Goal: Information Seeking & Learning: Learn about a topic

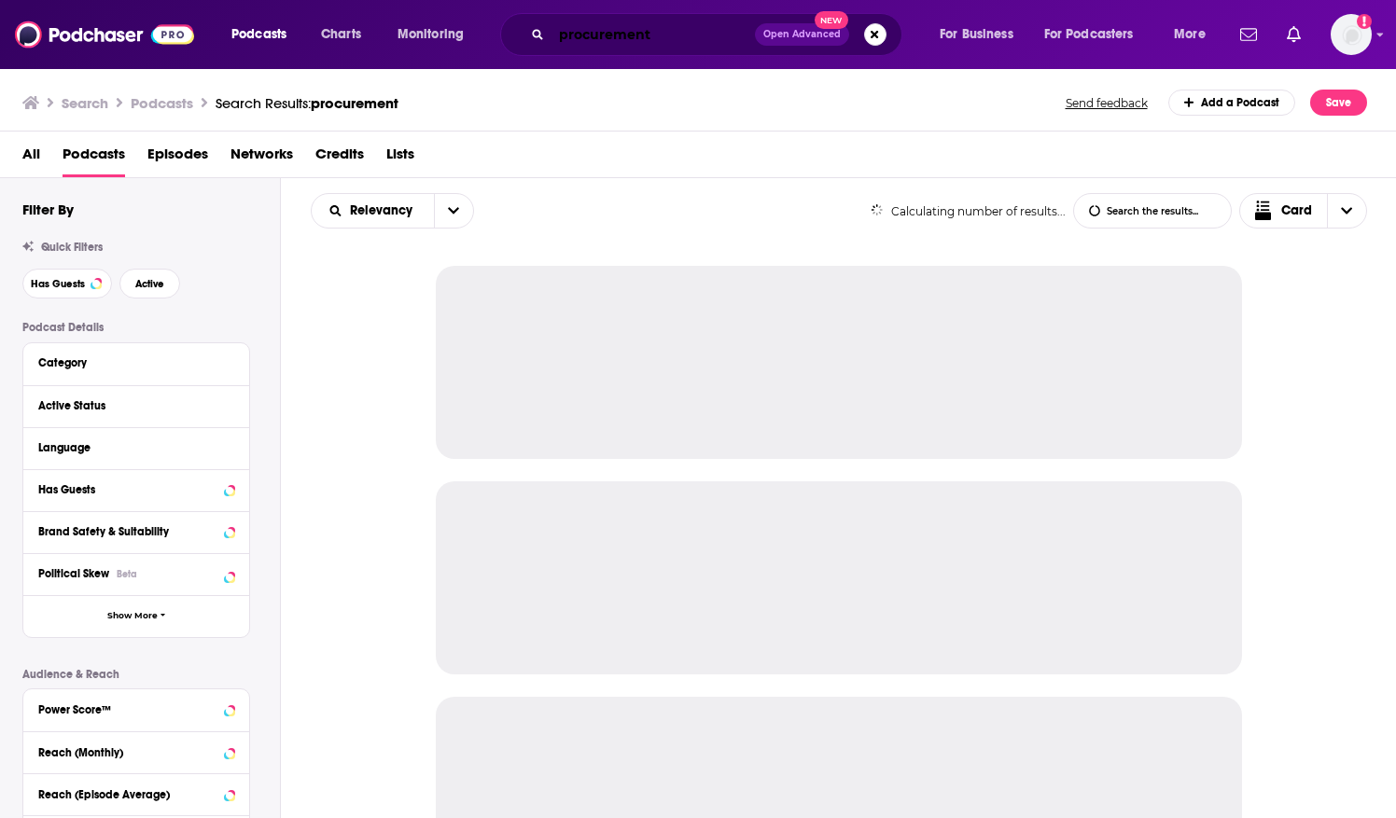
drag, startPoint x: 0, startPoint y: 0, endPoint x: 560, endPoint y: 28, distance: 560.5
click at [560, 28] on input "procurement" at bounding box center [652, 35] width 203 height 30
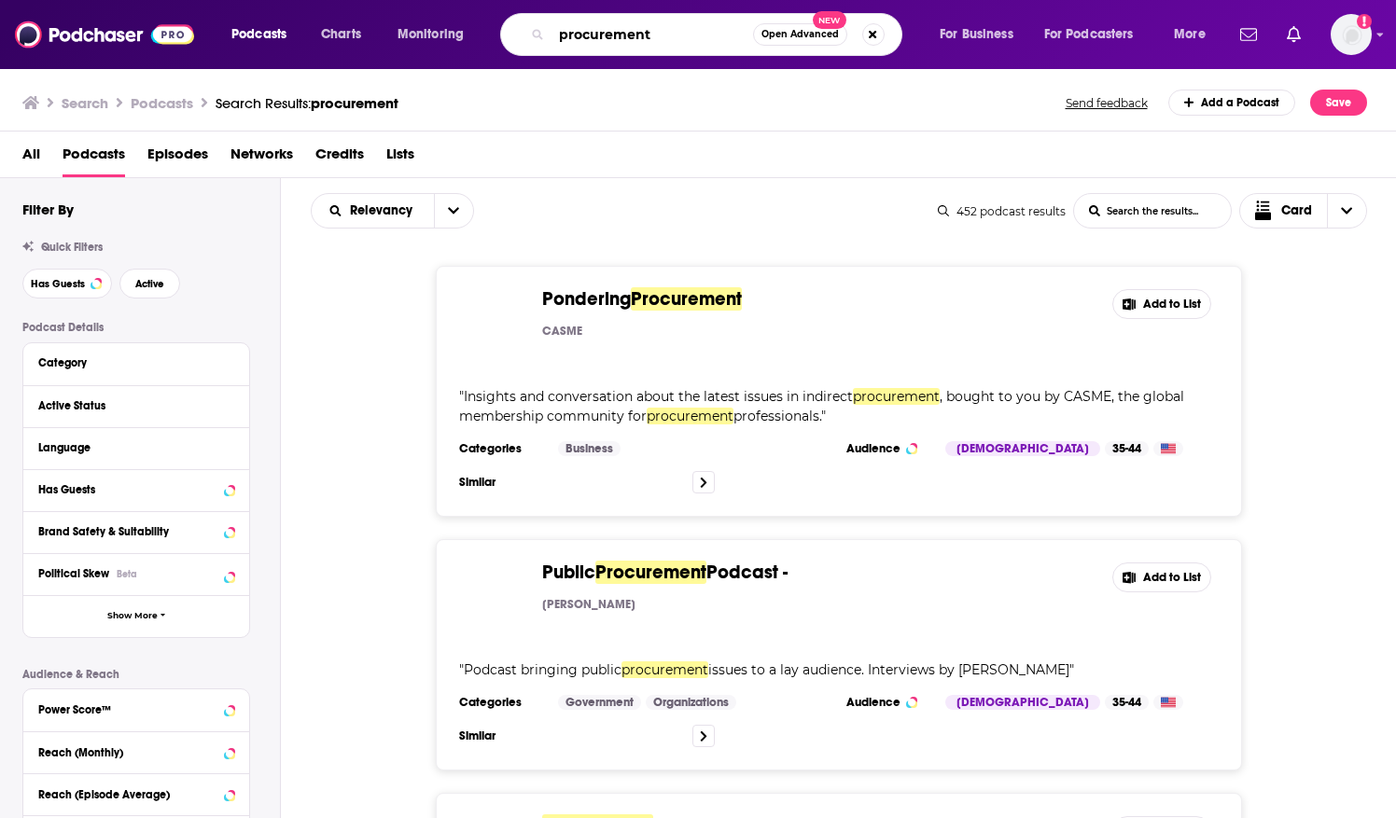
click at [596, 28] on input "procurement" at bounding box center [652, 35] width 202 height 30
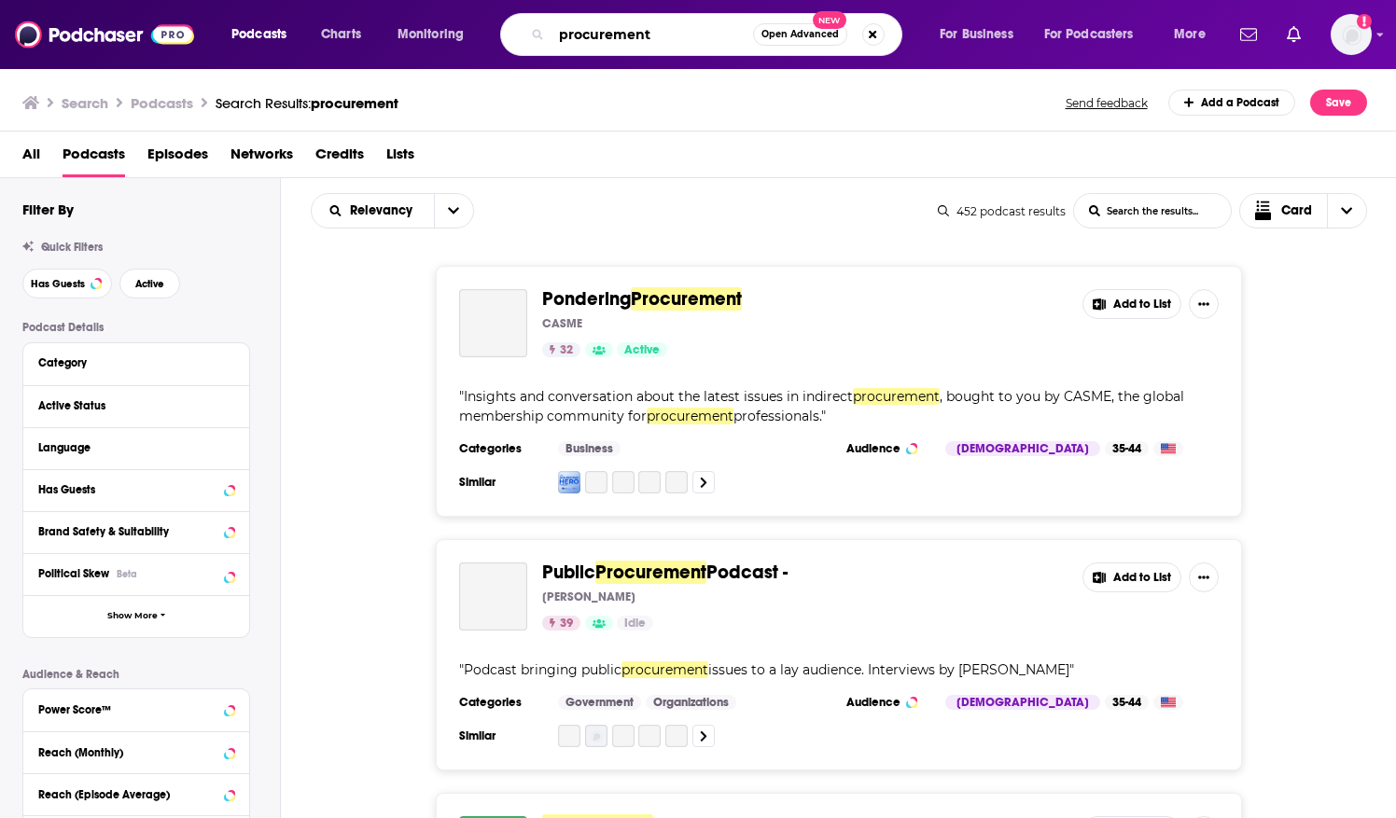
click at [596, 28] on input "procurement" at bounding box center [652, 35] width 202 height 30
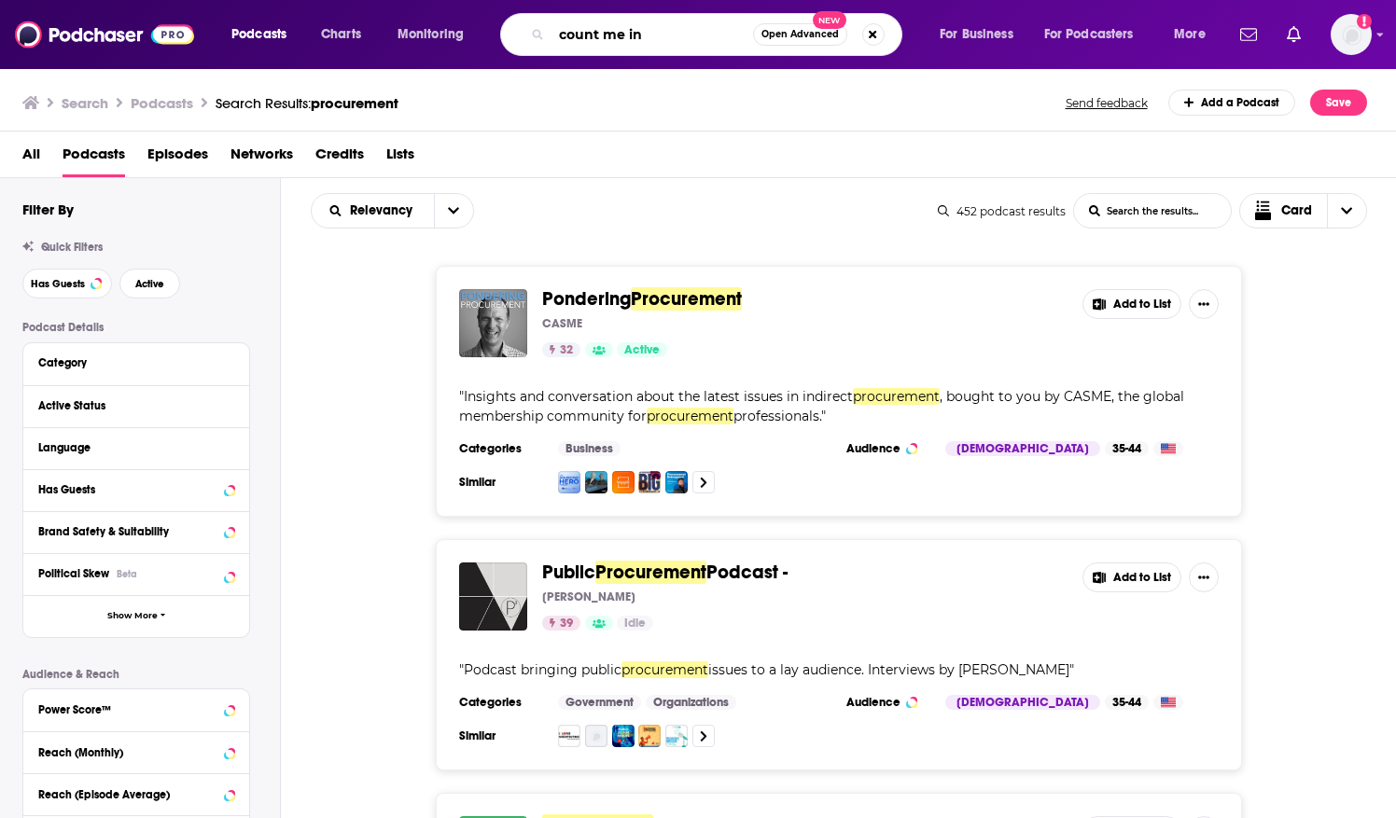
type input "count me in"
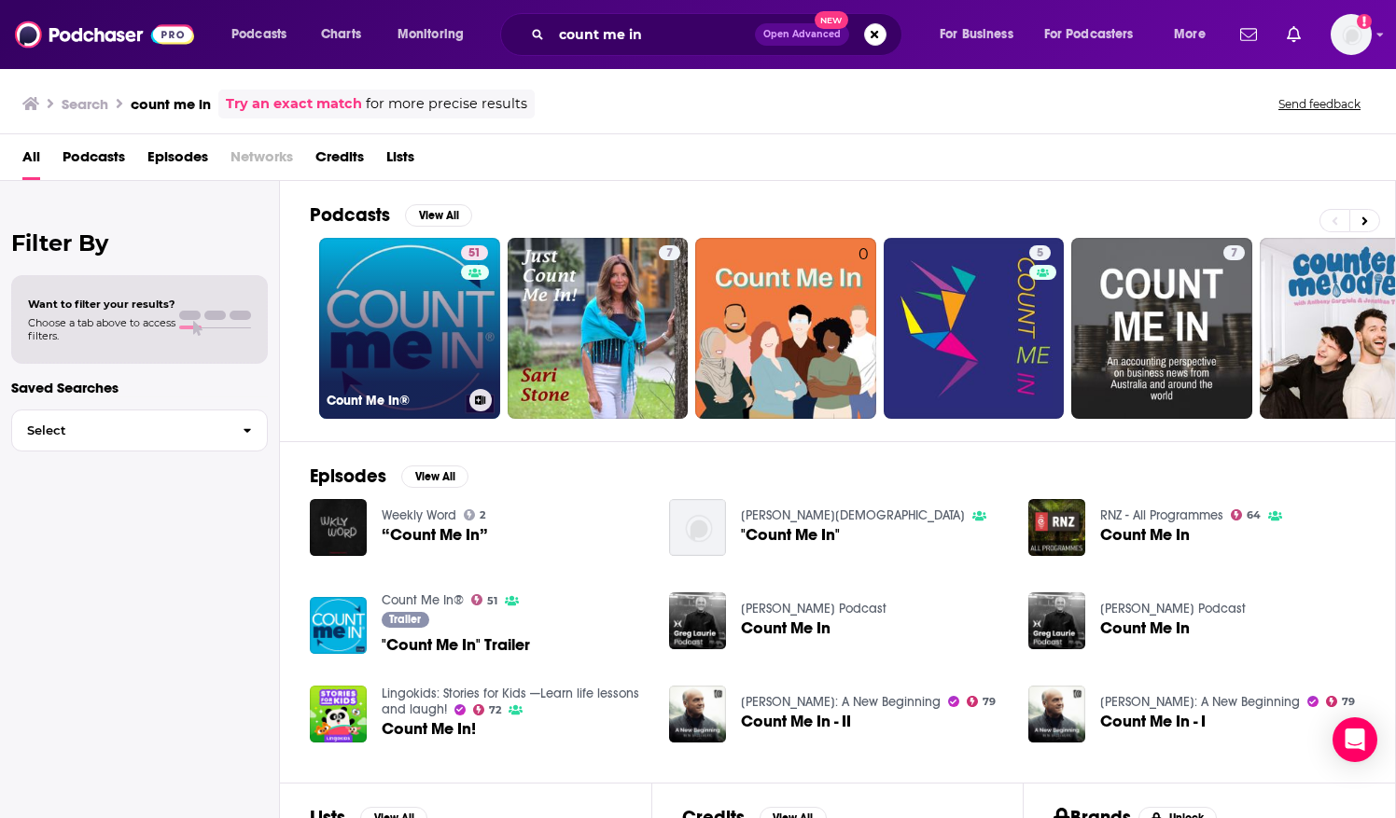
click at [444, 314] on link "51 Count Me In®" at bounding box center [409, 328] width 181 height 181
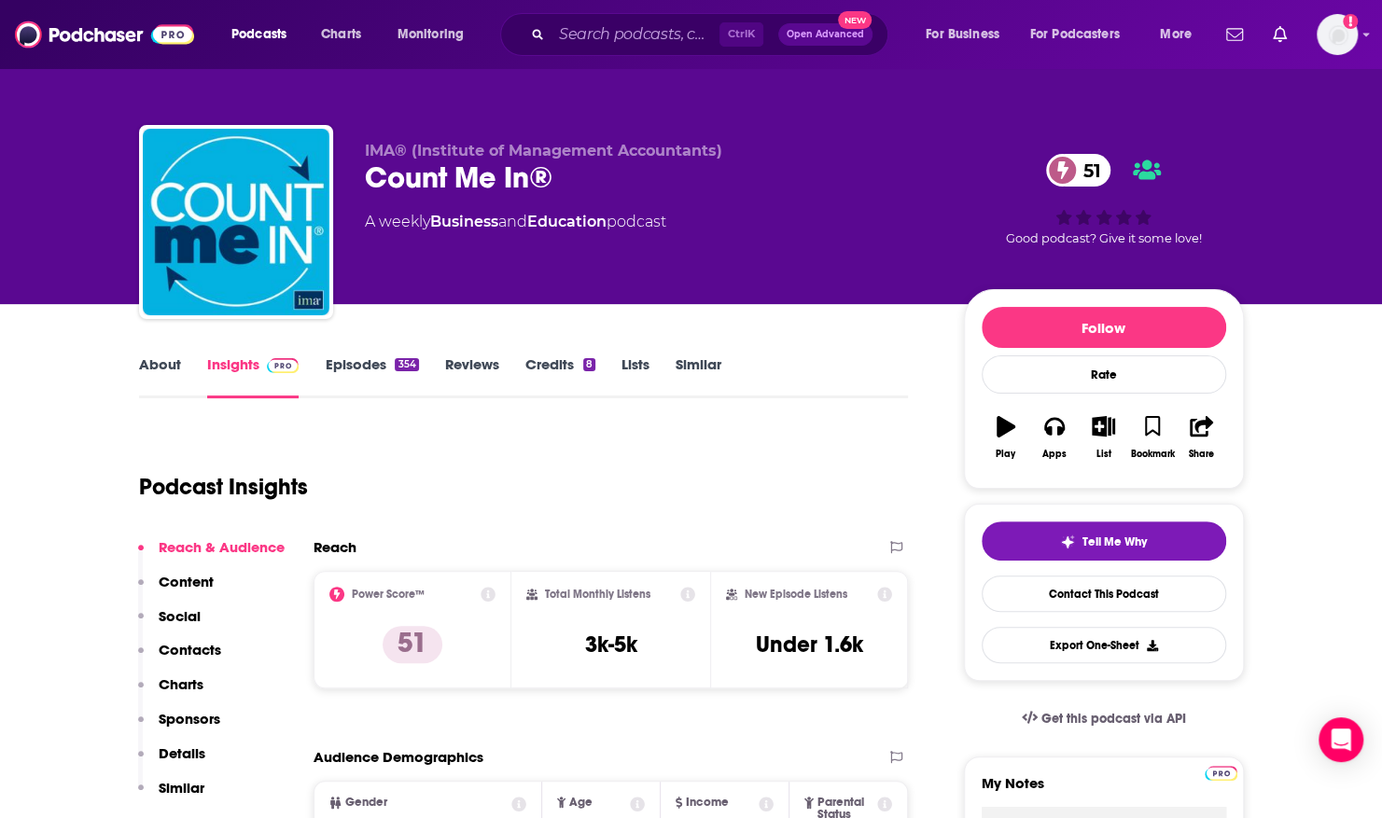
click at [161, 369] on link "About" at bounding box center [160, 376] width 42 height 43
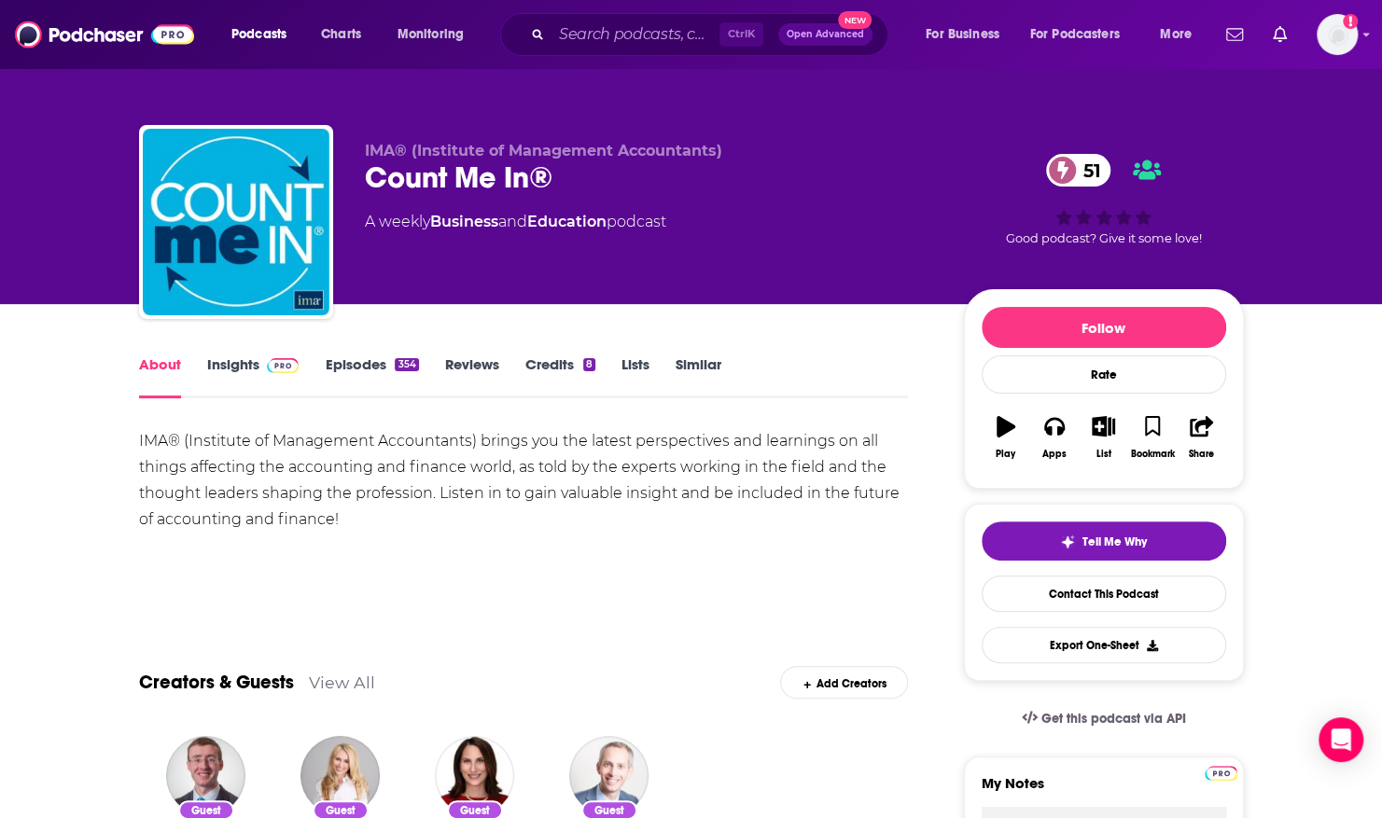
click at [248, 368] on link "Insights" at bounding box center [253, 376] width 92 height 43
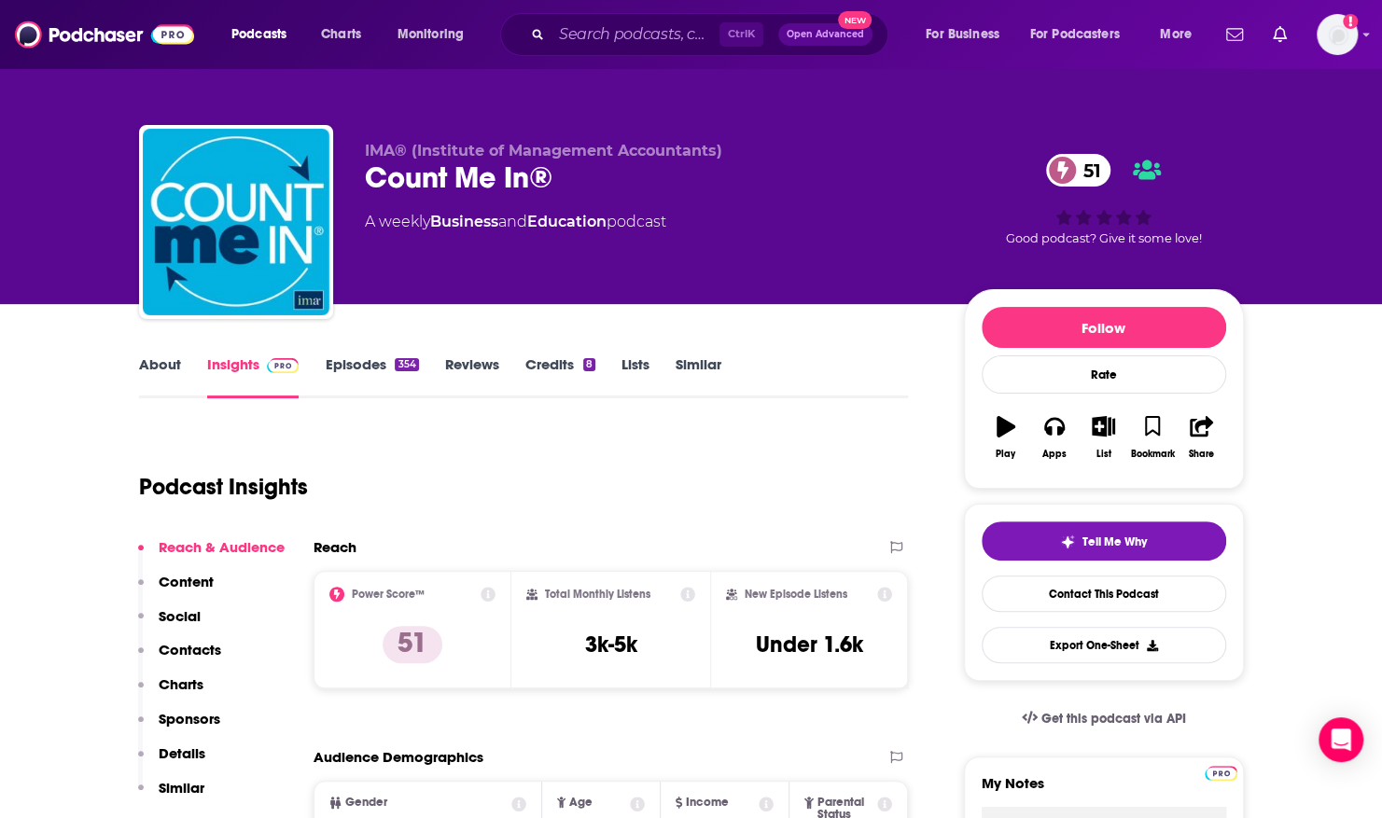
scroll to position [187, 0]
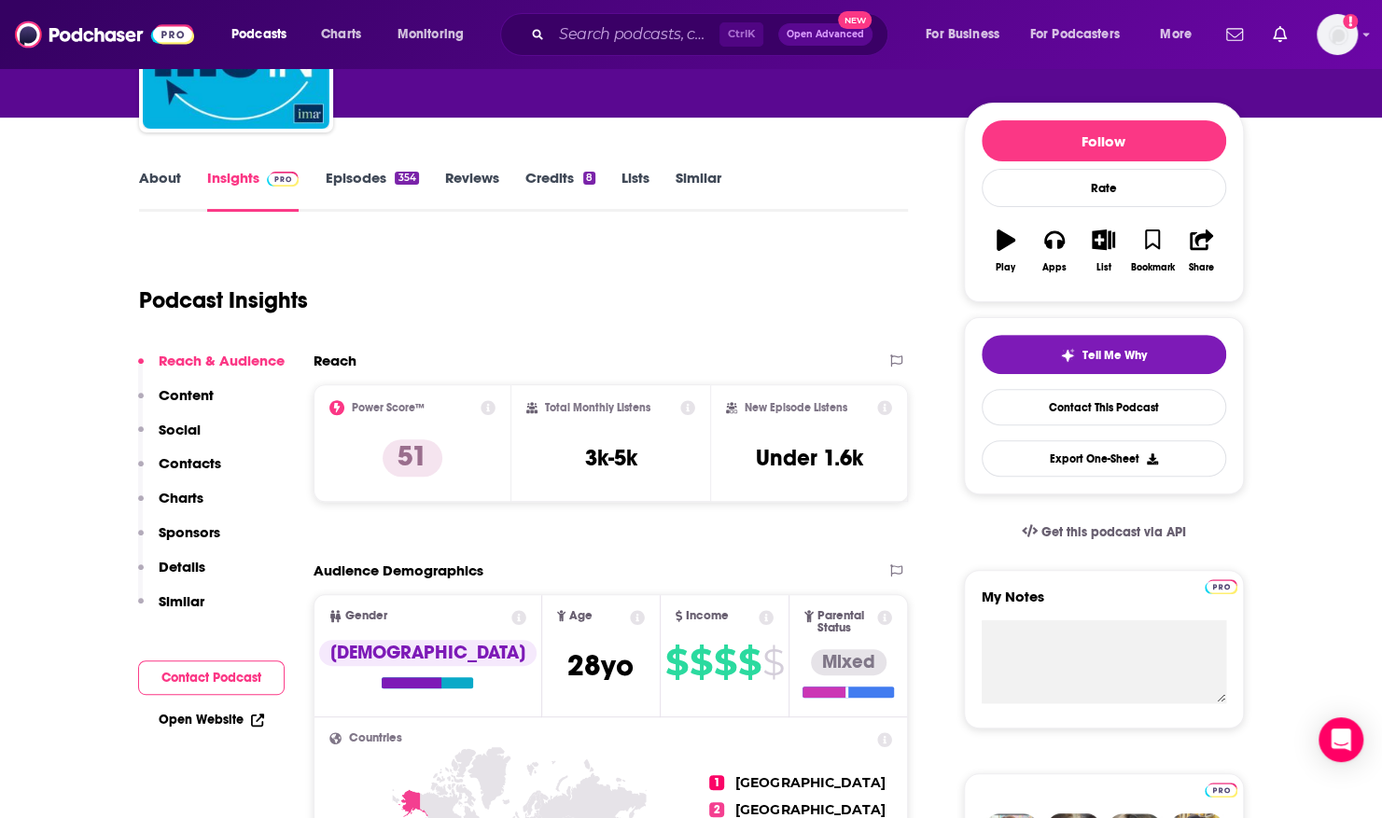
click at [373, 172] on link "Episodes 354" at bounding box center [371, 190] width 93 height 43
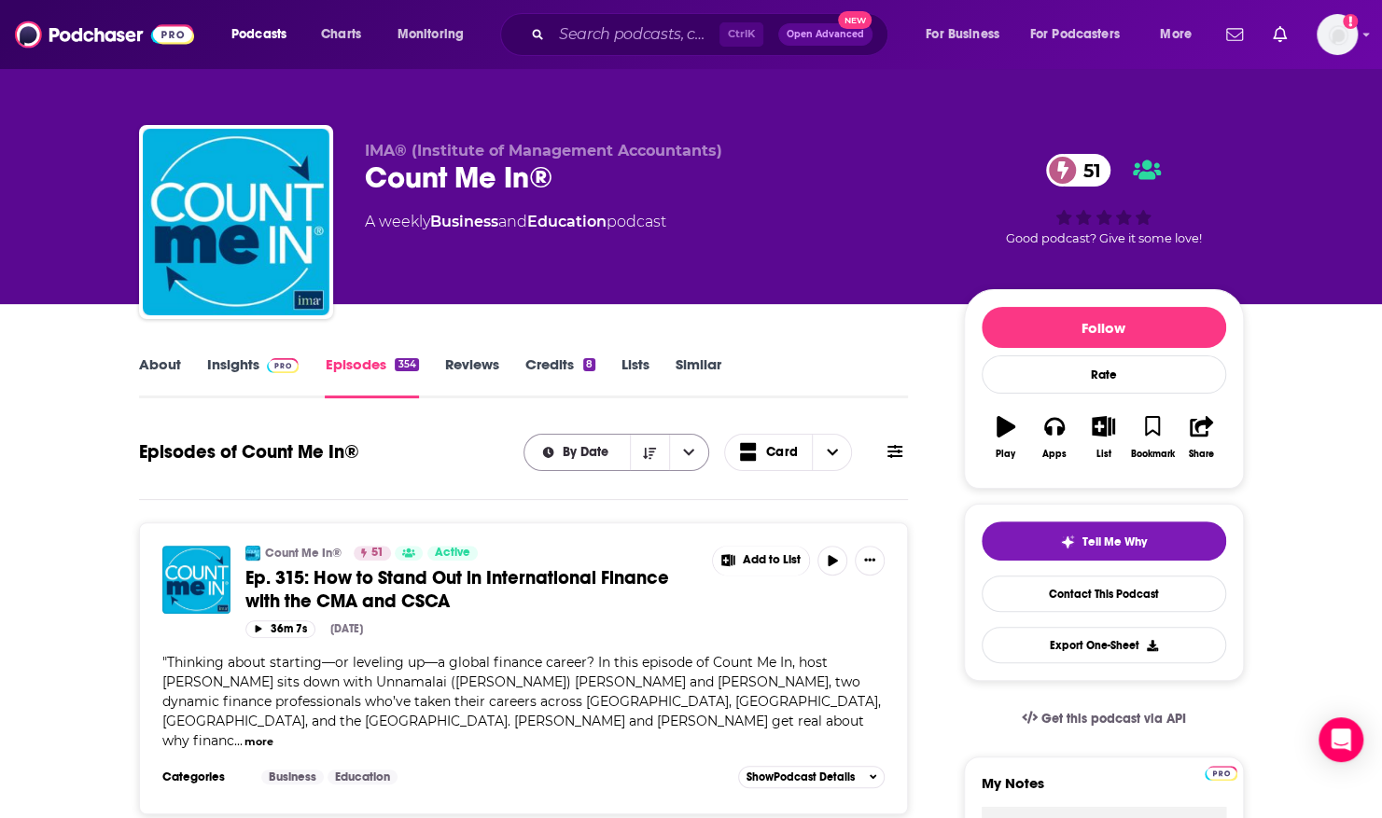
click at [591, 455] on span "By Date" at bounding box center [589, 452] width 52 height 13
click at [639, 457] on button "Sort Direction" at bounding box center [649, 452] width 39 height 35
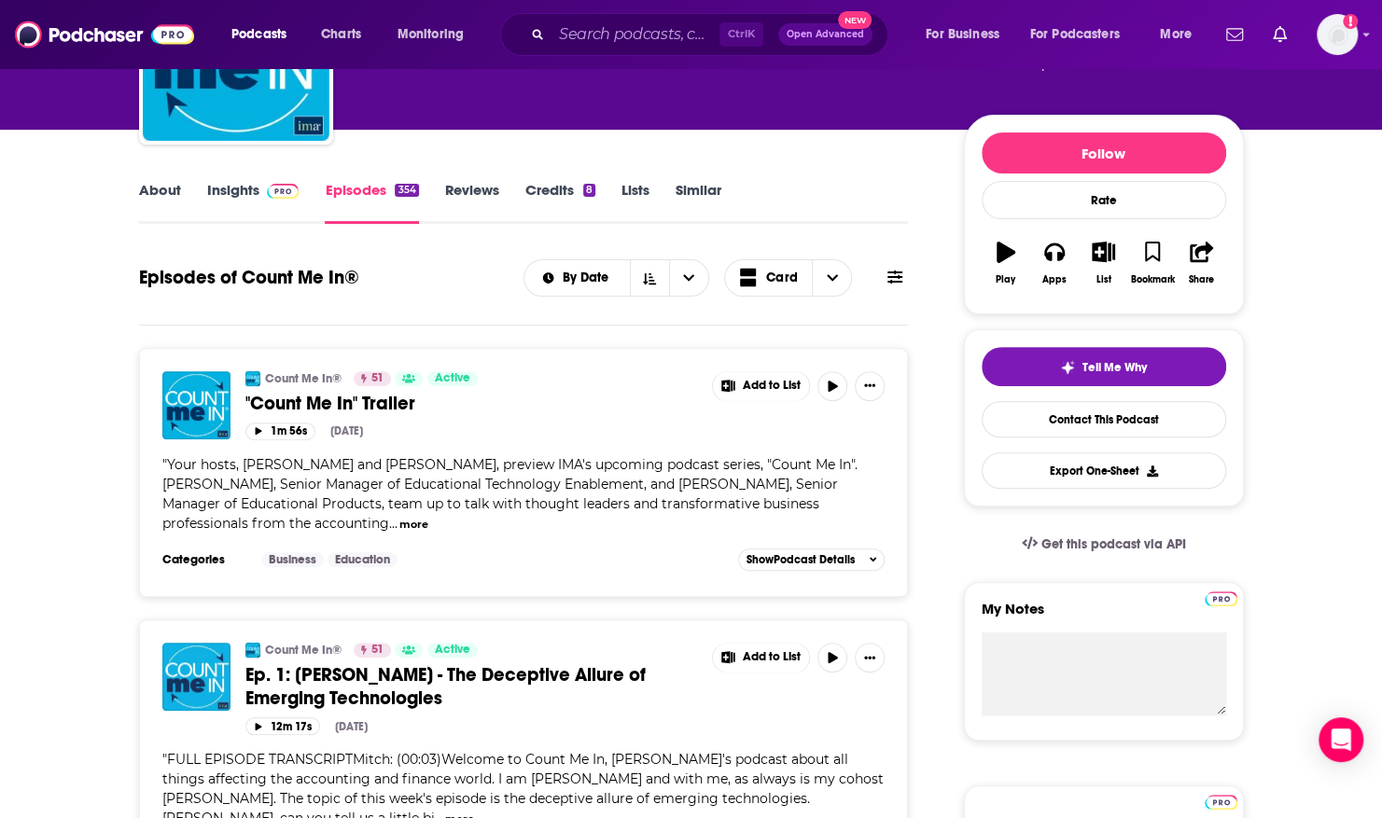
scroll to position [187, 0]
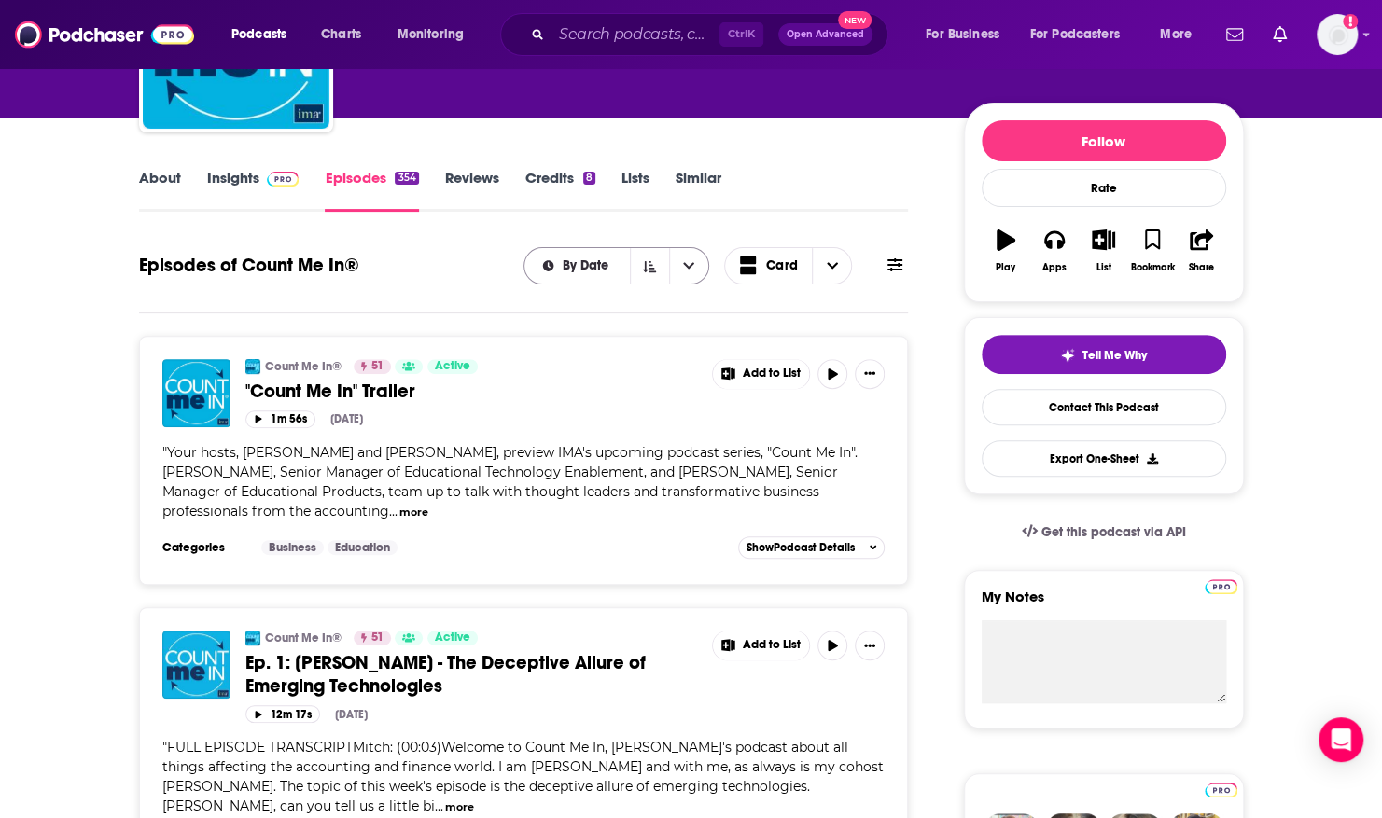
click at [601, 271] on span "By Date" at bounding box center [589, 265] width 52 height 13
click at [642, 271] on button "Sort Direction" at bounding box center [649, 265] width 39 height 35
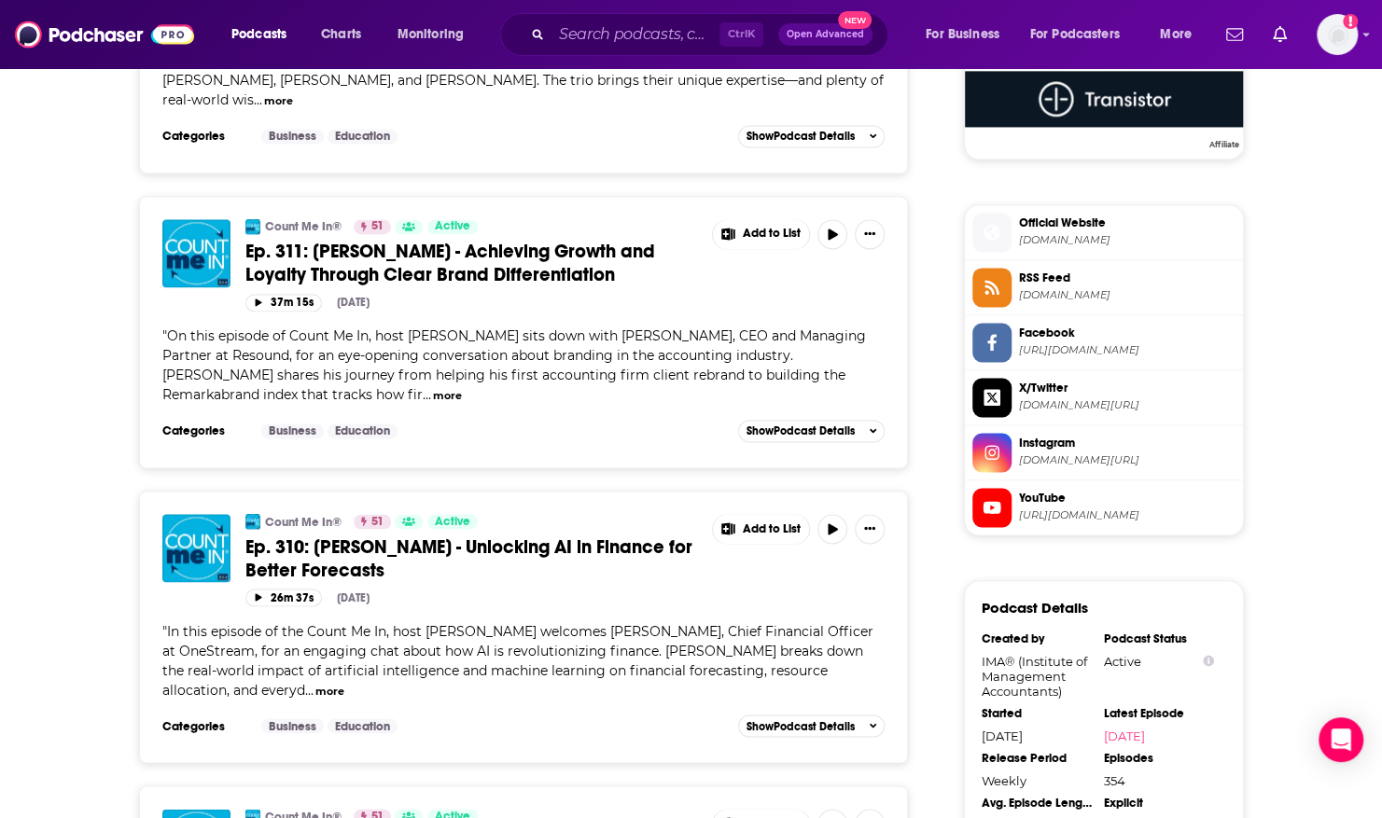
scroll to position [1773, 0]
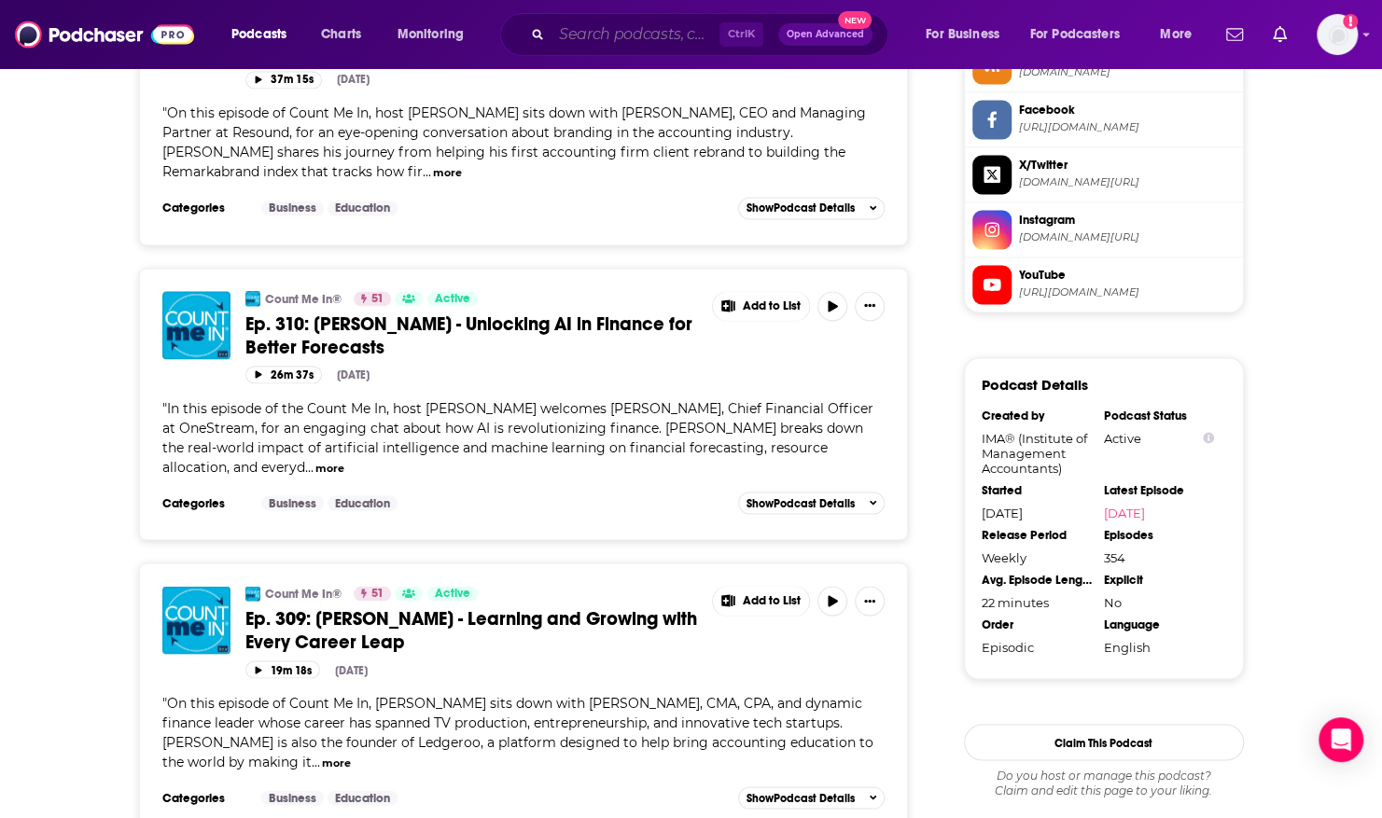
click at [629, 35] on input "Search podcasts, credits, & more..." at bounding box center [635, 35] width 168 height 30
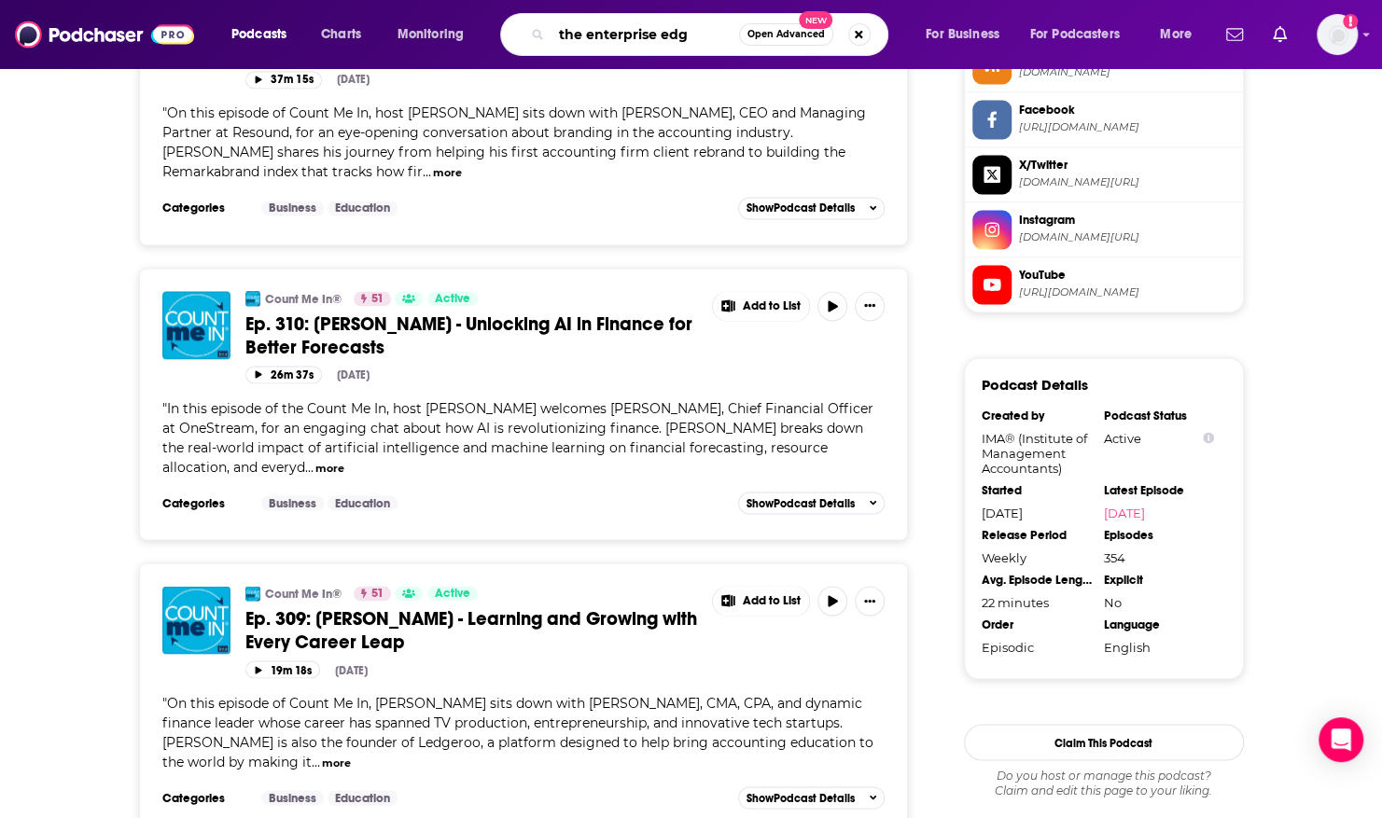
type input "the enterprise edge"
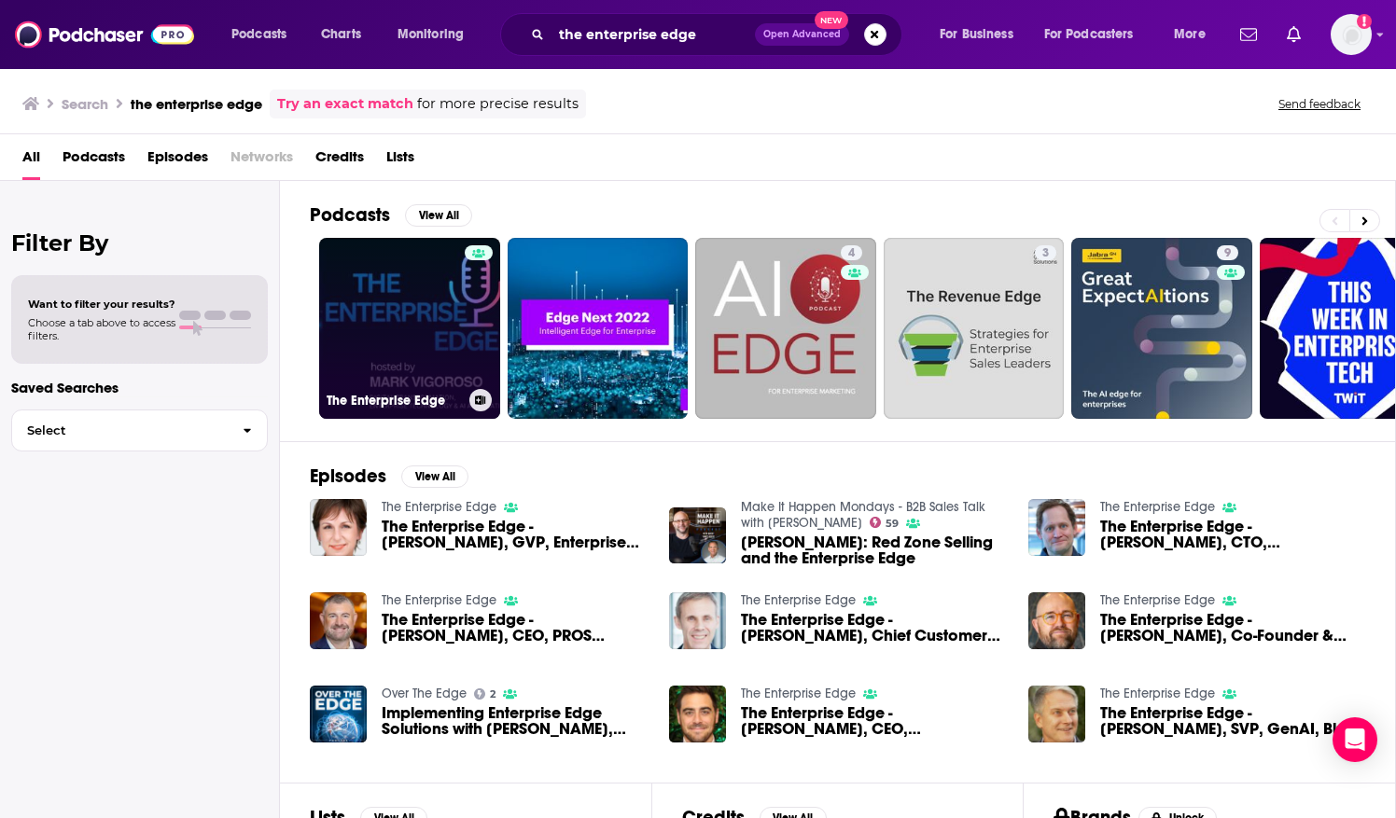
click at [392, 313] on link "The Enterprise Edge" at bounding box center [409, 328] width 181 height 181
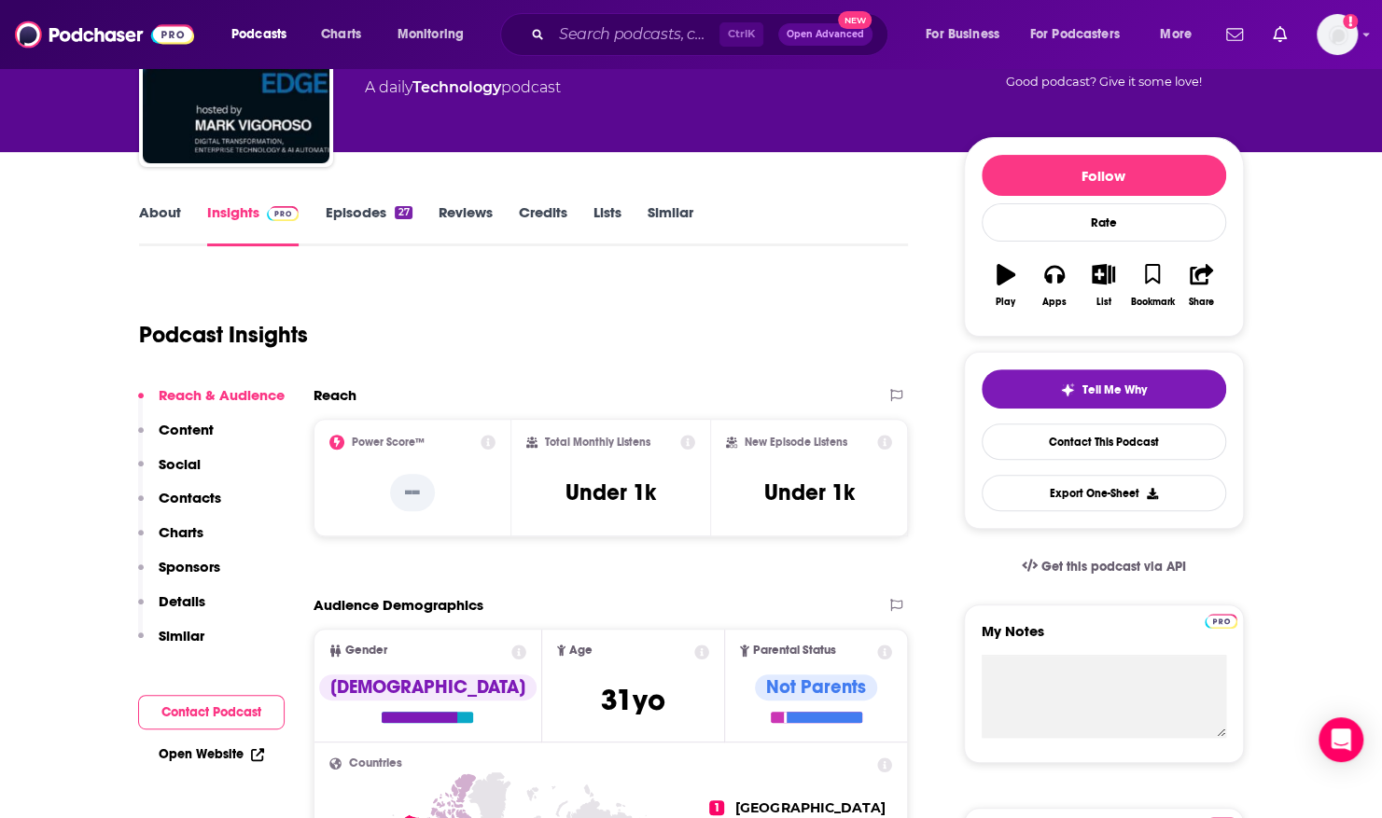
scroll to position [187, 0]
